Goal: Navigation & Orientation: Find specific page/section

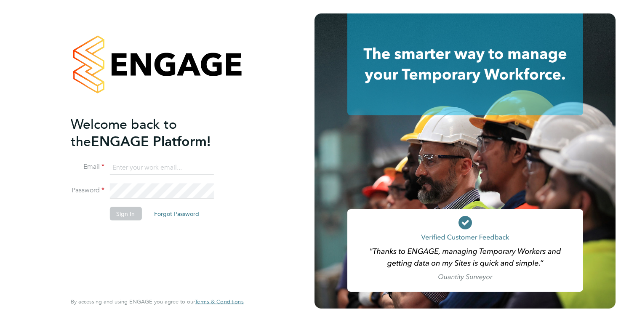
type input "holly@tribuildsolutions.com"
click at [132, 208] on button "Sign In" at bounding box center [125, 213] width 32 height 13
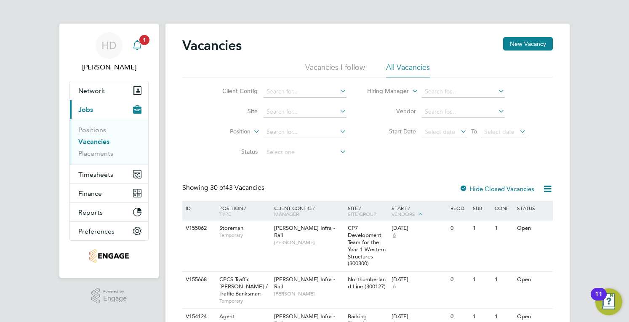
click at [138, 48] on icon "Main navigation" at bounding box center [137, 44] width 8 height 8
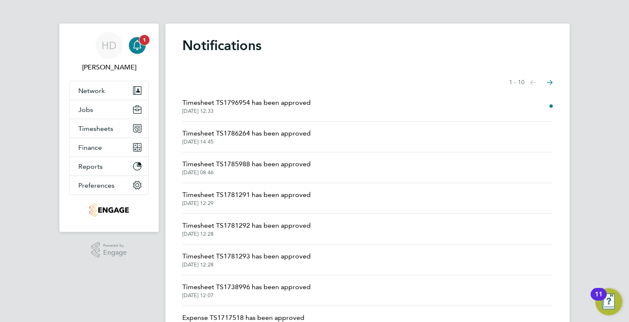
click at [138, 43] on icon "Main navigation" at bounding box center [137, 45] width 10 height 10
click at [142, 43] on span "1" at bounding box center [144, 40] width 10 height 10
